Goal: Information Seeking & Learning: Learn about a topic

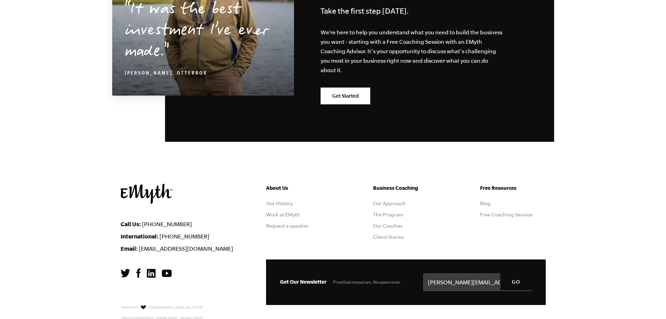
scroll to position [3449, 0]
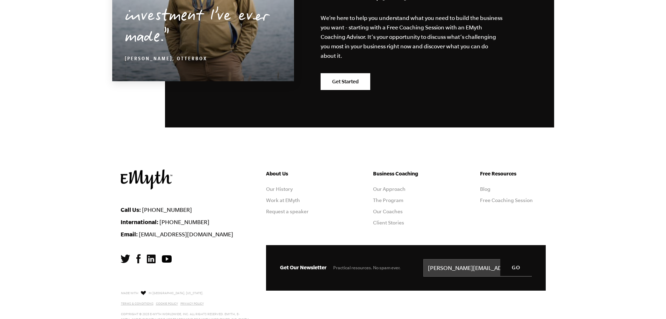
click at [388, 197] on link "The Program" at bounding box center [388, 200] width 30 height 6
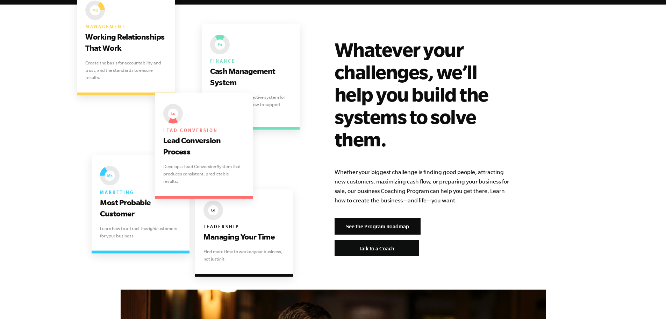
scroll to position [1398, 0]
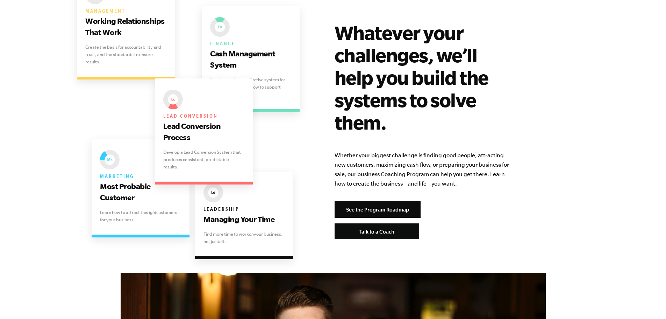
click at [379, 201] on link "See the Program Roadmap" at bounding box center [378, 209] width 86 height 17
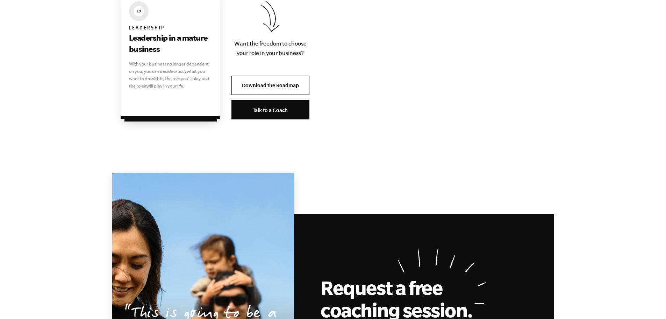
scroll to position [1468, 0]
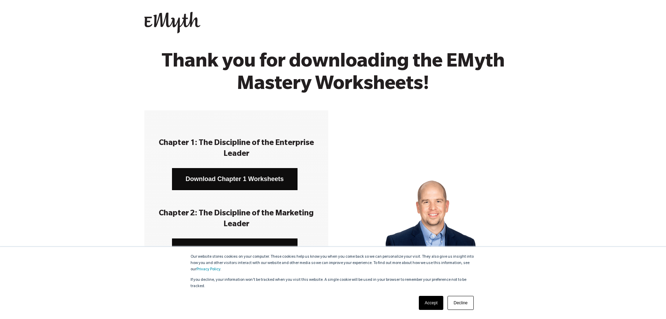
click at [431, 303] on link "Accept" at bounding box center [431, 302] width 25 height 14
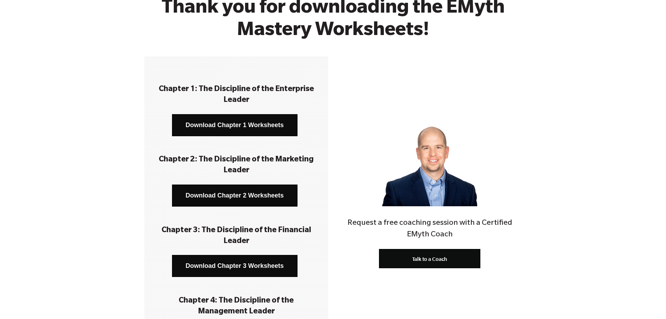
scroll to position [70, 0]
